Goal: Task Accomplishment & Management: Manage account settings

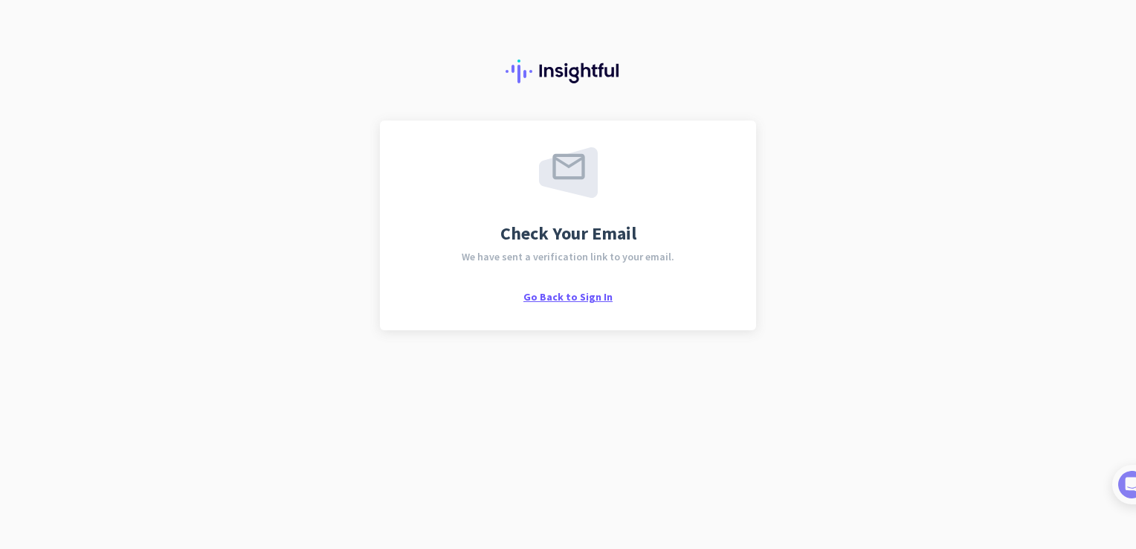
click at [597, 298] on span "Go Back to Sign In" at bounding box center [567, 296] width 89 height 13
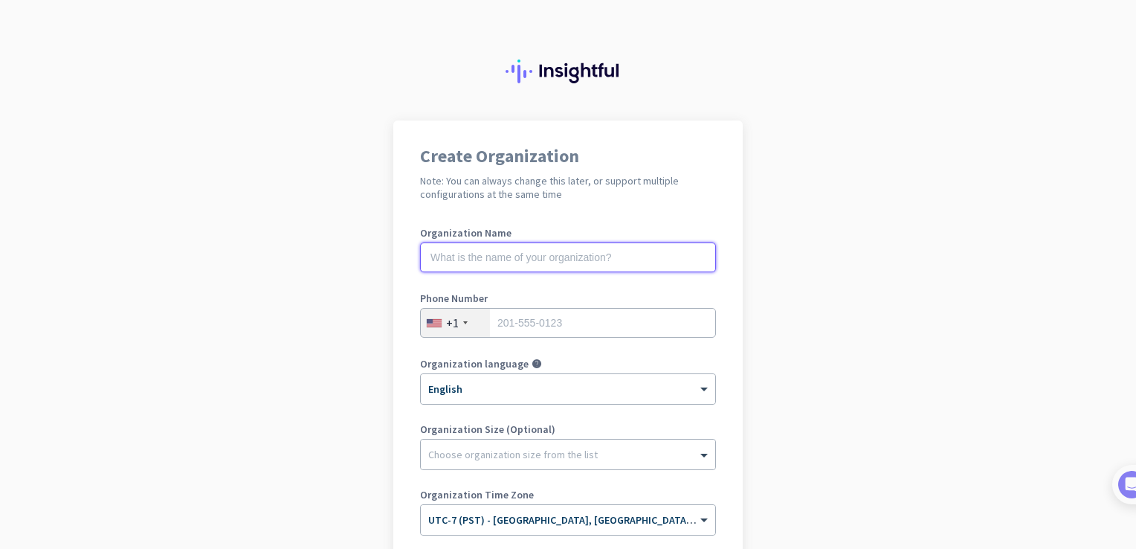
click at [643, 262] on input "text" at bounding box center [568, 257] width 296 height 30
type input "Mercor"
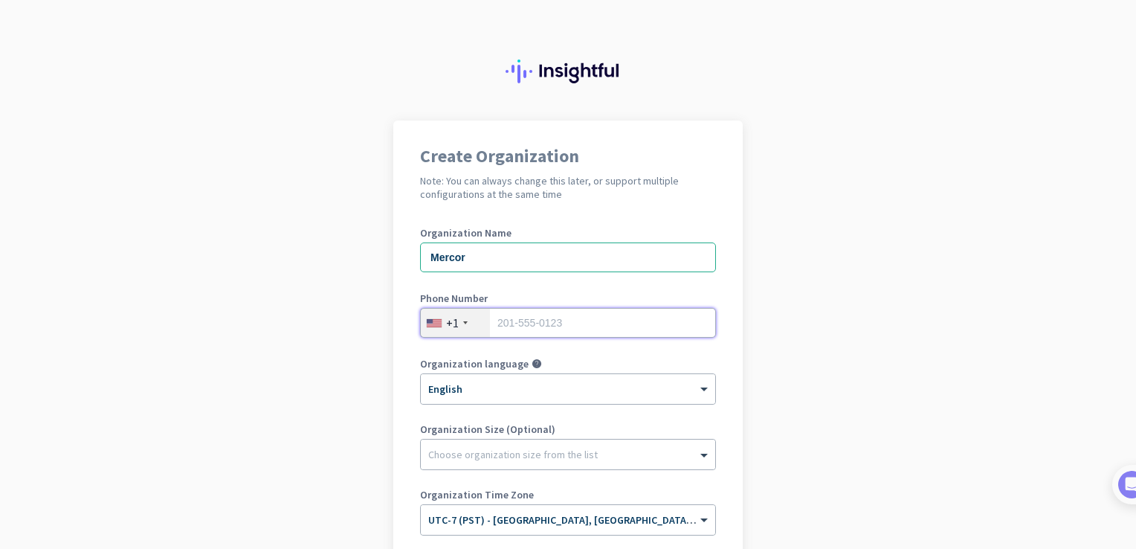
click at [666, 334] on input "tel" at bounding box center [568, 323] width 296 height 30
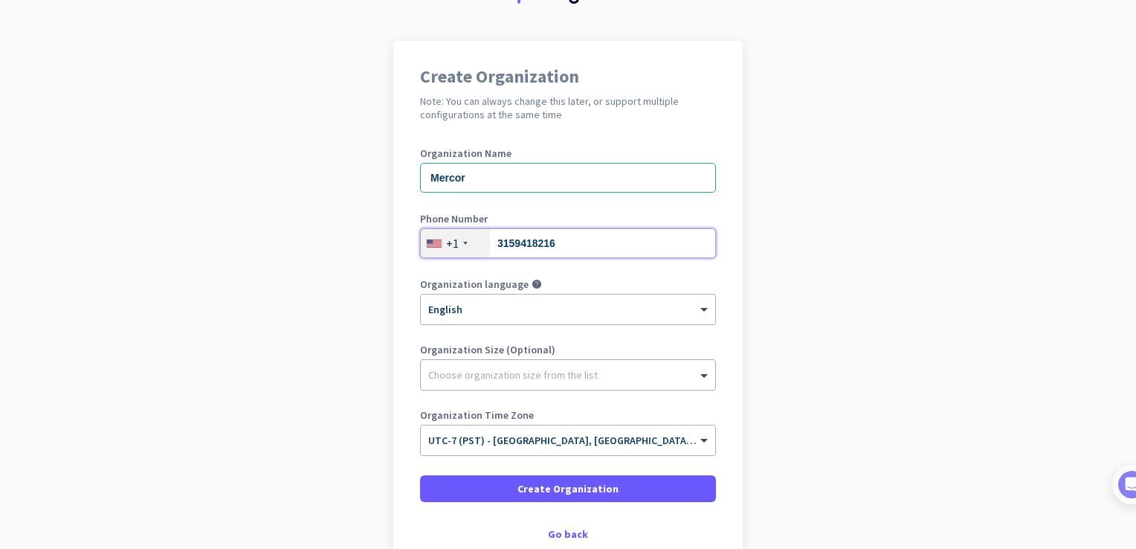
scroll to position [139, 0]
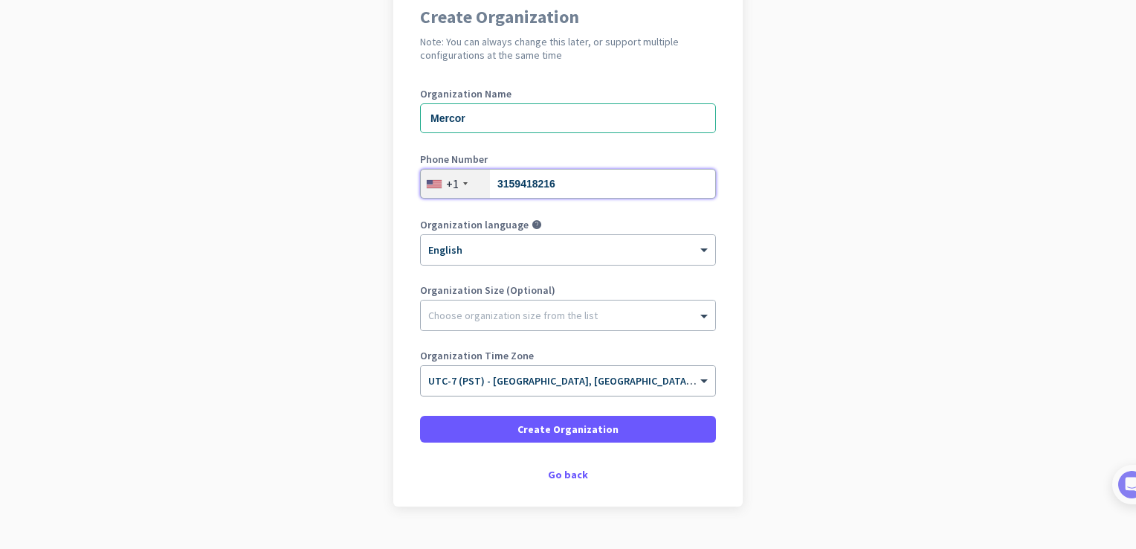
type input "3159418216"
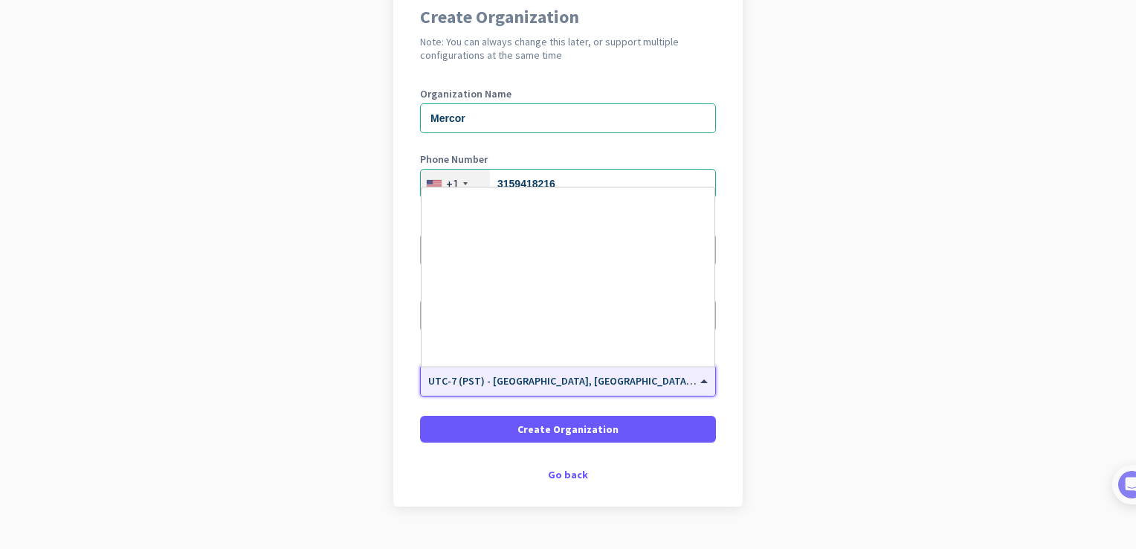
click at [687, 380] on div at bounding box center [568, 375] width 294 height 13
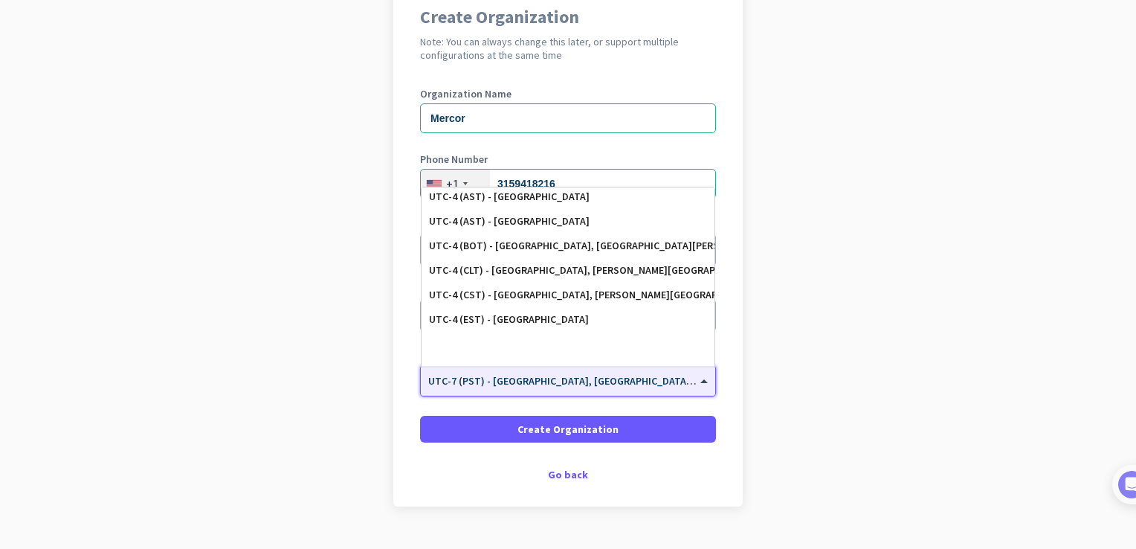
scroll to position [1642, 0]
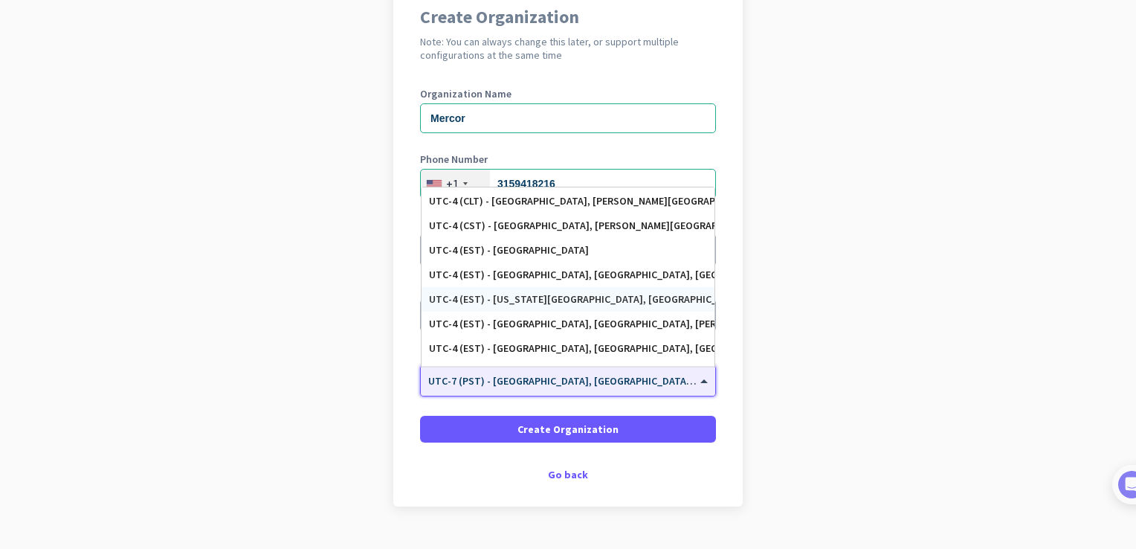
click at [631, 294] on div "UTC-4 (EST) - [US_STATE][GEOGRAPHIC_DATA], [GEOGRAPHIC_DATA], [GEOGRAPHIC_DATA]…" at bounding box center [568, 299] width 278 height 13
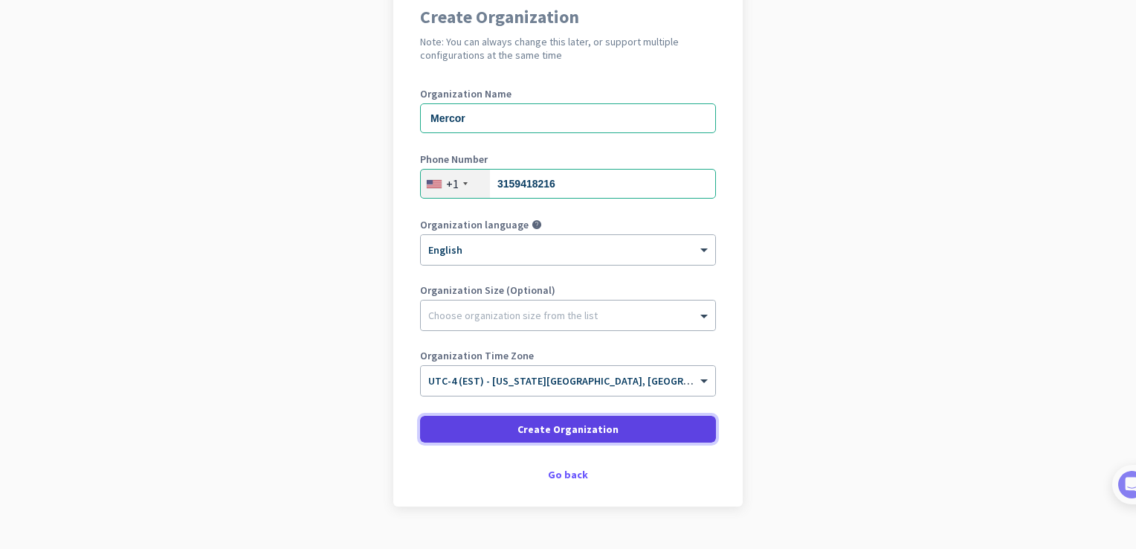
click at [637, 427] on span at bounding box center [568, 429] width 296 height 36
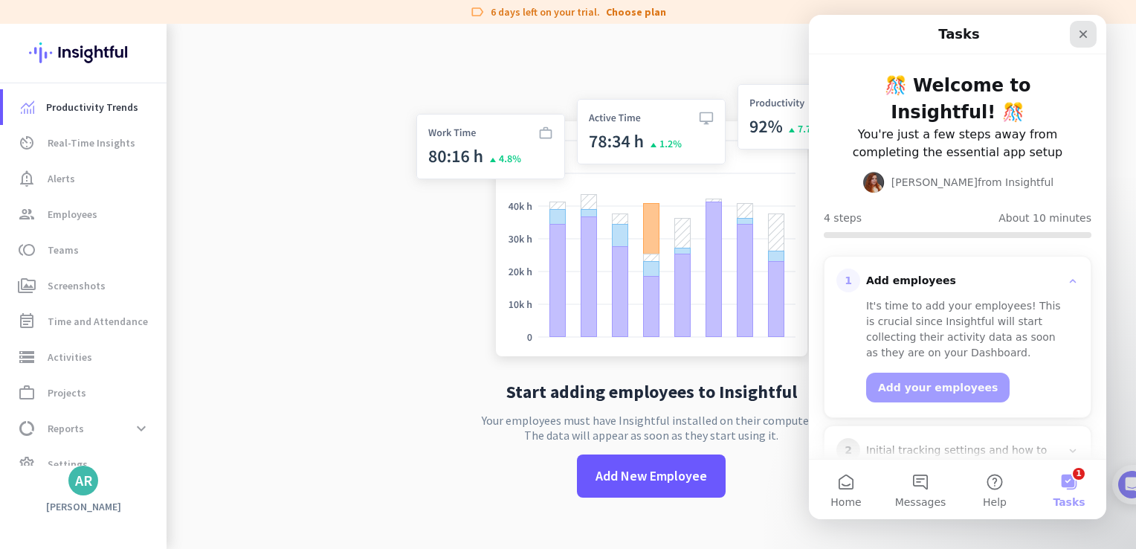
click at [1079, 38] on icon "Close" at bounding box center [1083, 34] width 12 height 12
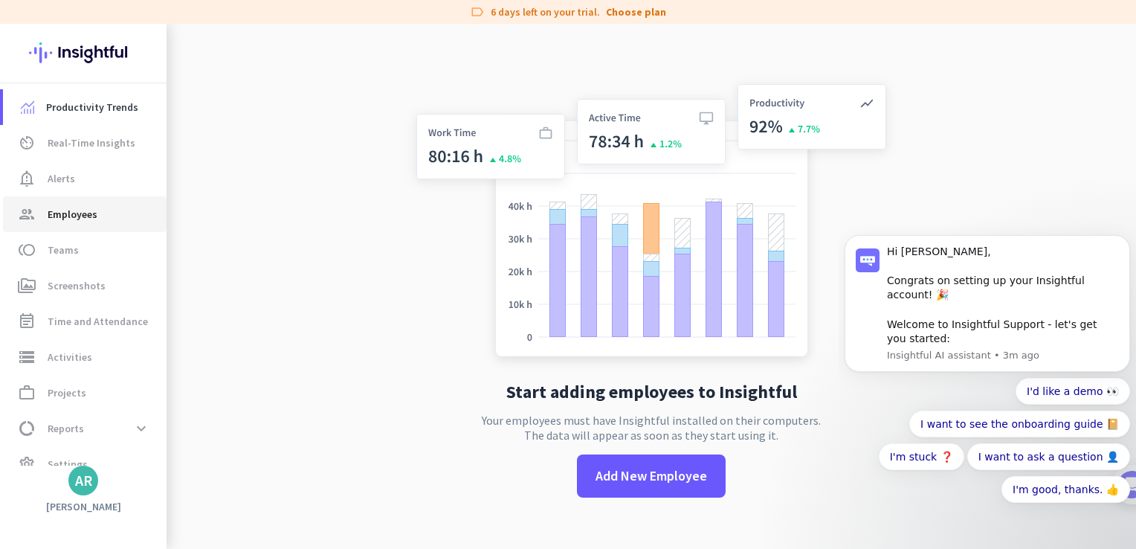
click at [87, 221] on span "Employees" at bounding box center [73, 214] width 50 height 18
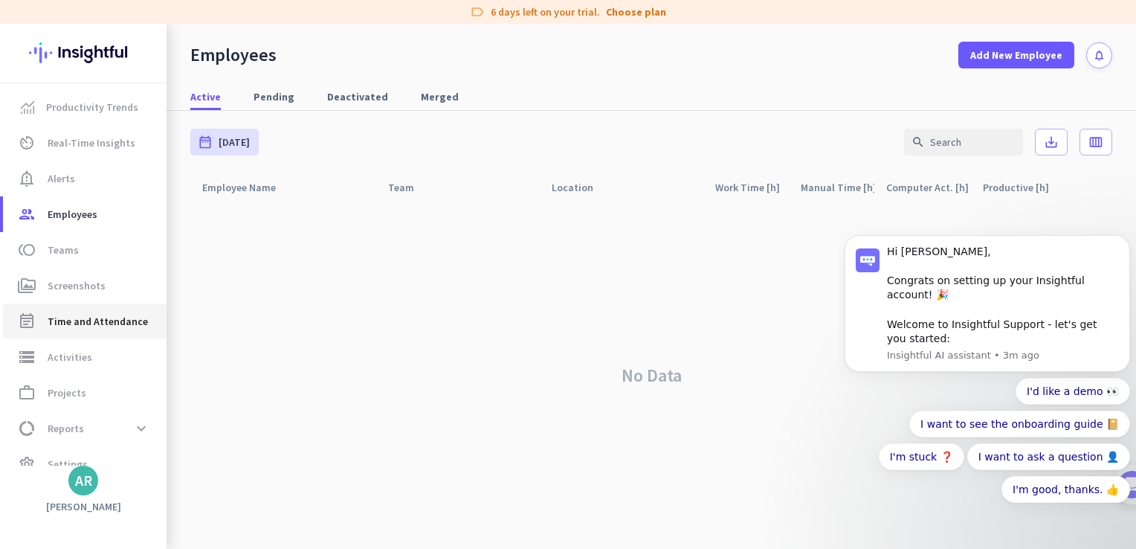
click at [106, 305] on link "event_note Time and Attendance" at bounding box center [85, 321] width 164 height 36
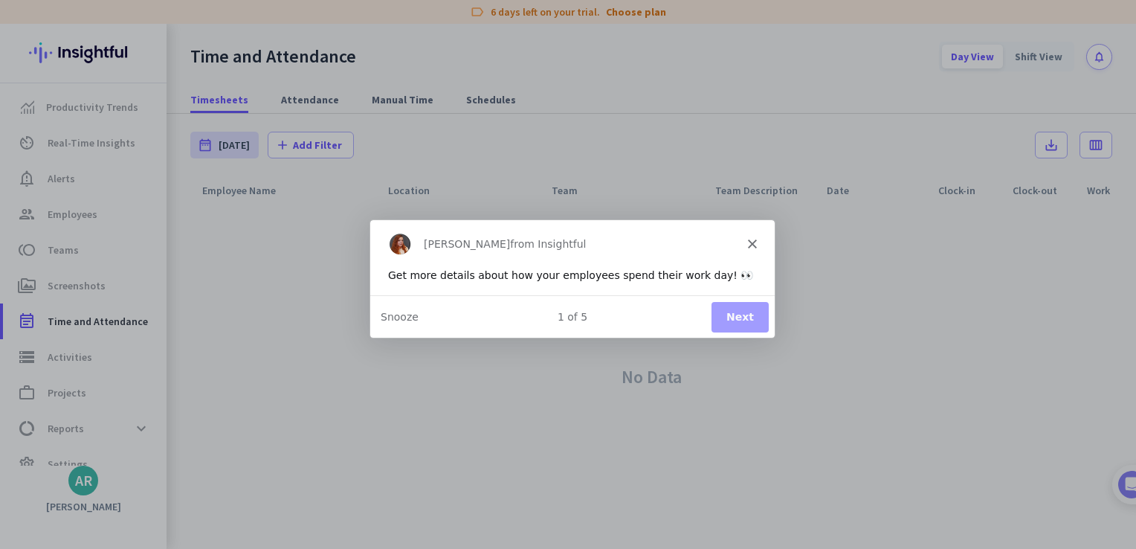
click at [752, 252] on div "[PERSON_NAME] from Insightful" at bounding box center [571, 243] width 404 height 48
click at [755, 246] on icon "Close" at bounding box center [751, 242] width 9 height 9
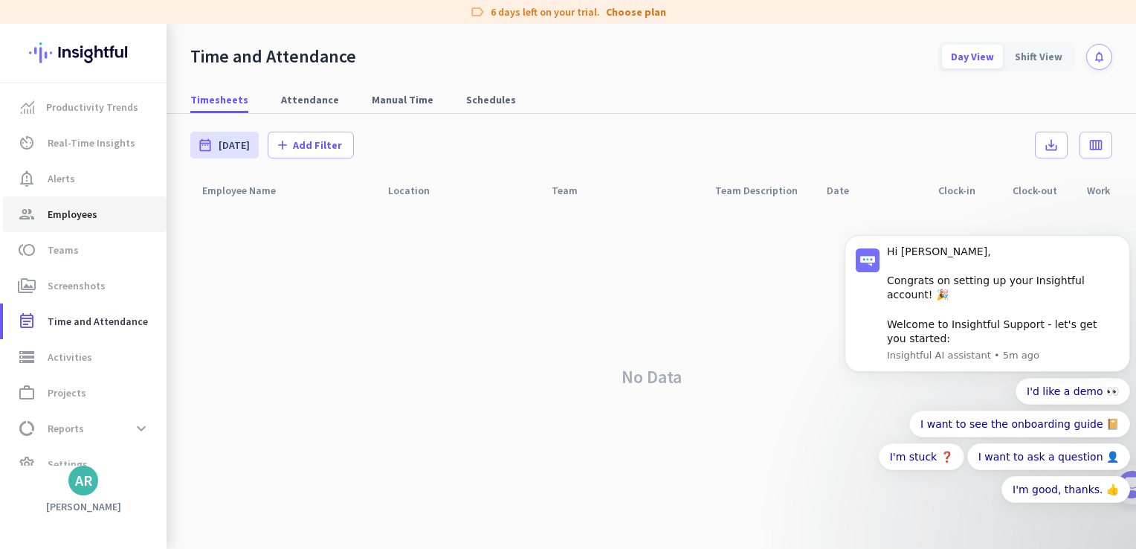
click at [107, 210] on span "group Employees" at bounding box center [85, 214] width 140 height 18
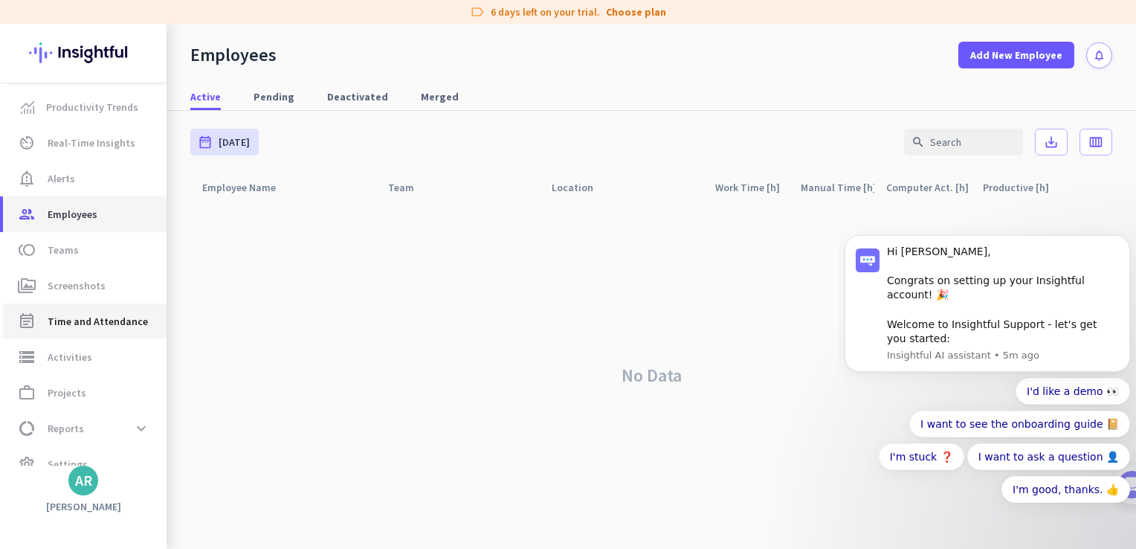
scroll to position [22, 0]
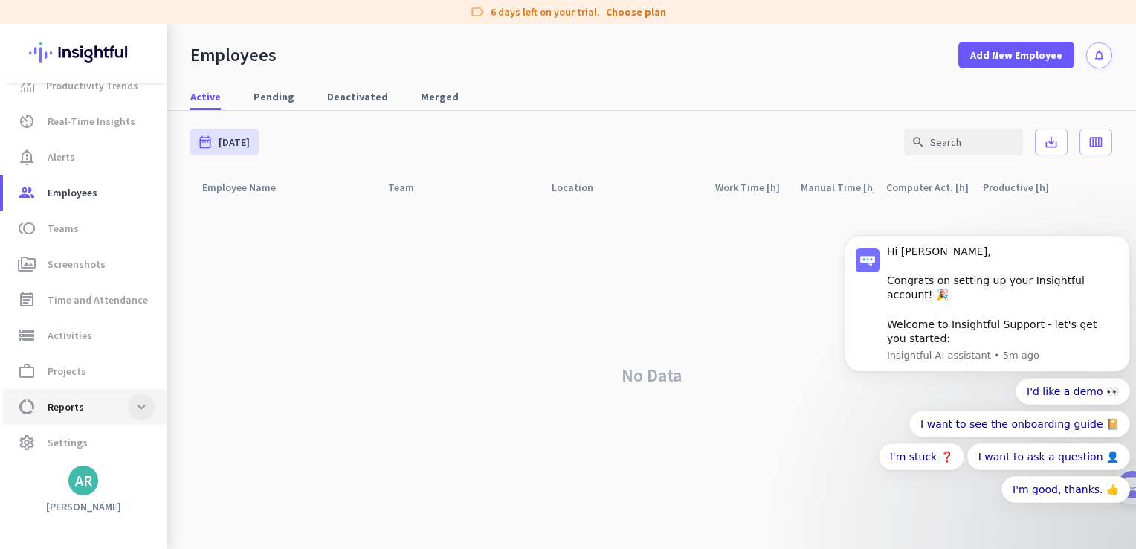
click at [141, 404] on span at bounding box center [141, 406] width 27 height 27
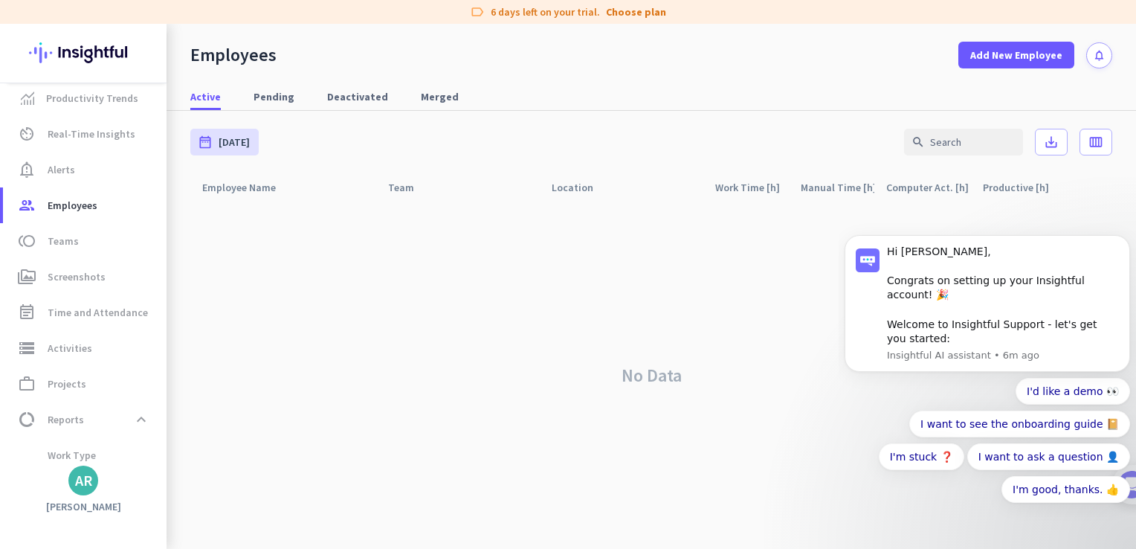
scroll to position [0, 0]
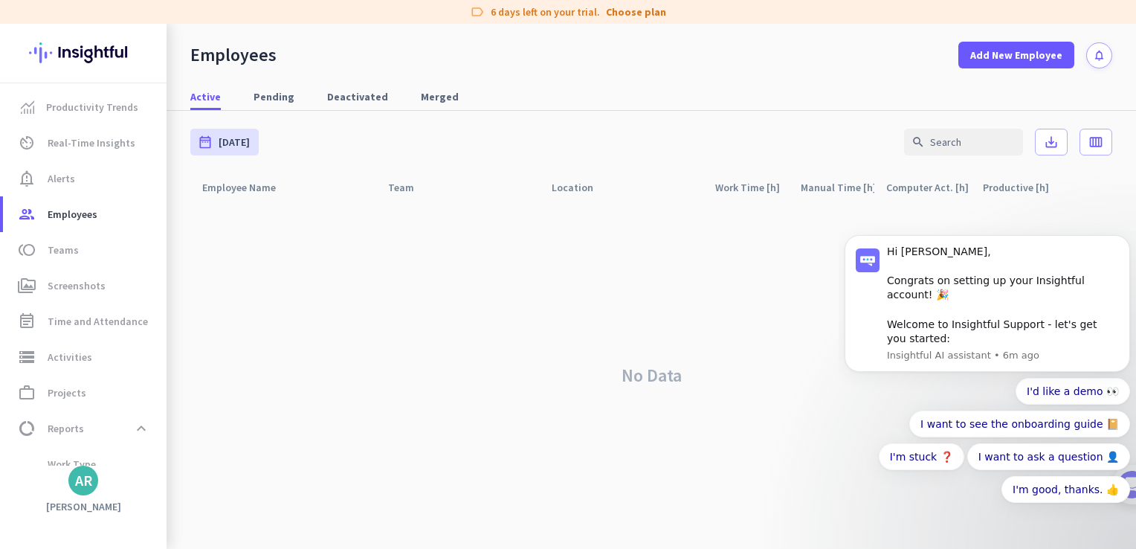
click at [80, 484] on div "AR" at bounding box center [83, 480] width 17 height 15
click at [164, 369] on span "Personal Settings" at bounding box center [162, 371] width 90 height 13
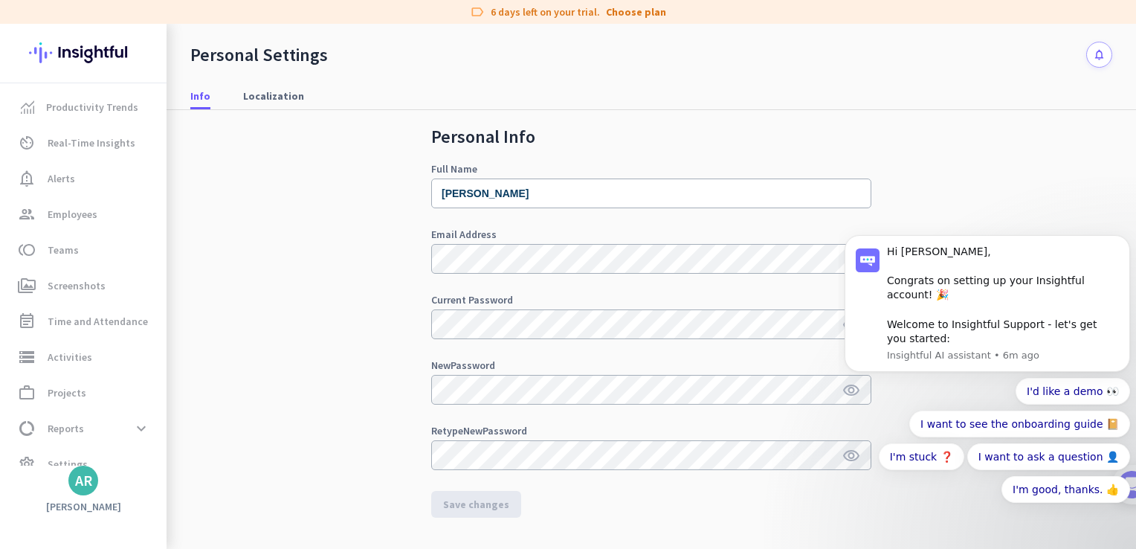
drag, startPoint x: 1128, startPoint y: 171, endPoint x: 256, endPoint y: 20, distance: 884.8
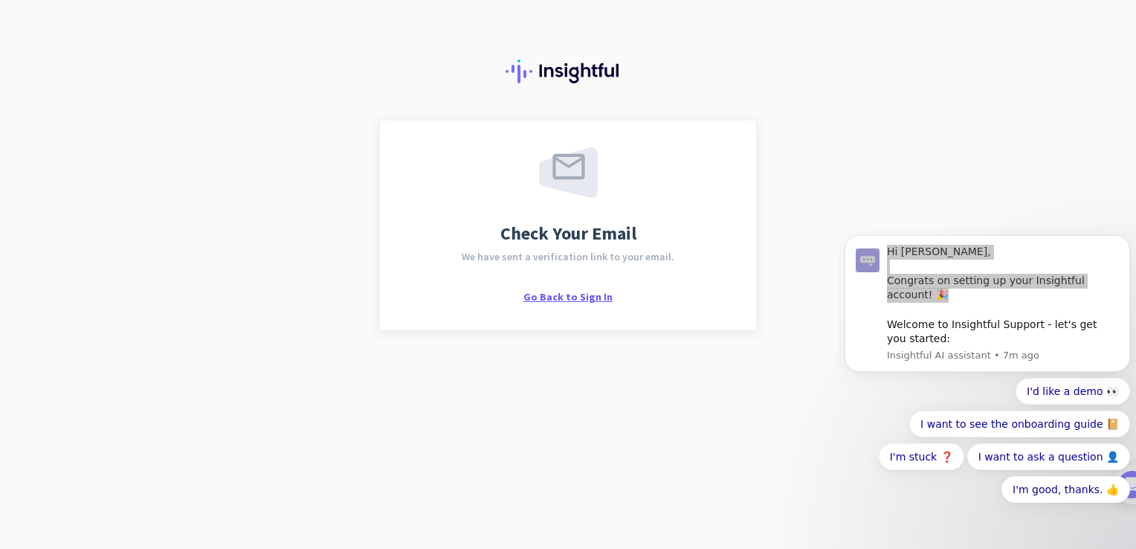
click at [569, 297] on span "Go Back to Sign In" at bounding box center [567, 296] width 89 height 13
